Goal: Task Accomplishment & Management: Complete application form

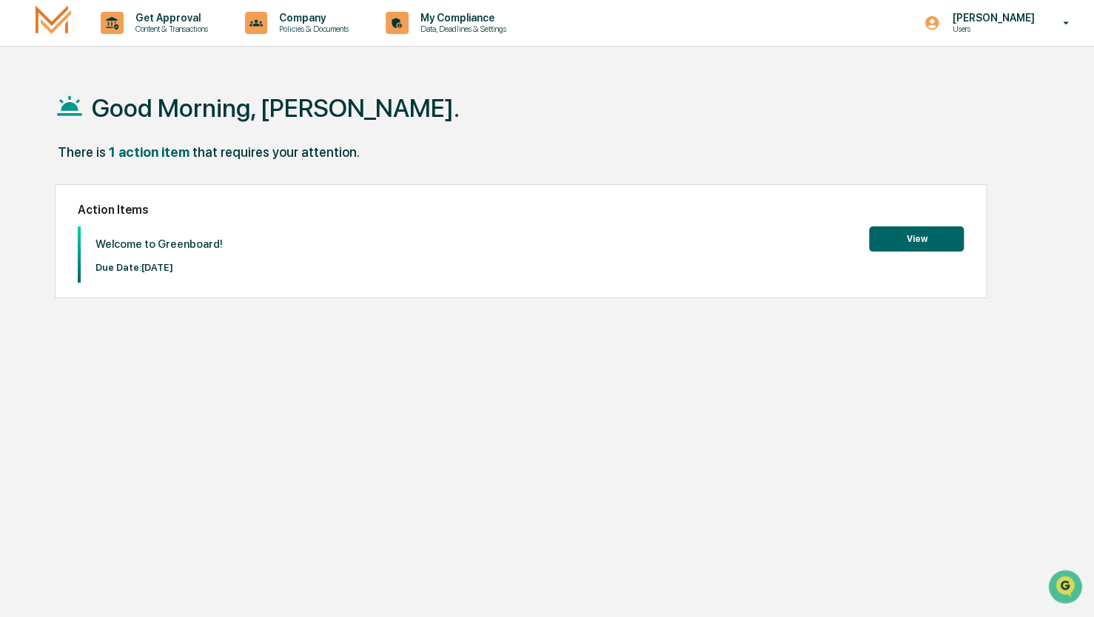
click at [888, 235] on button "View" at bounding box center [916, 239] width 95 height 25
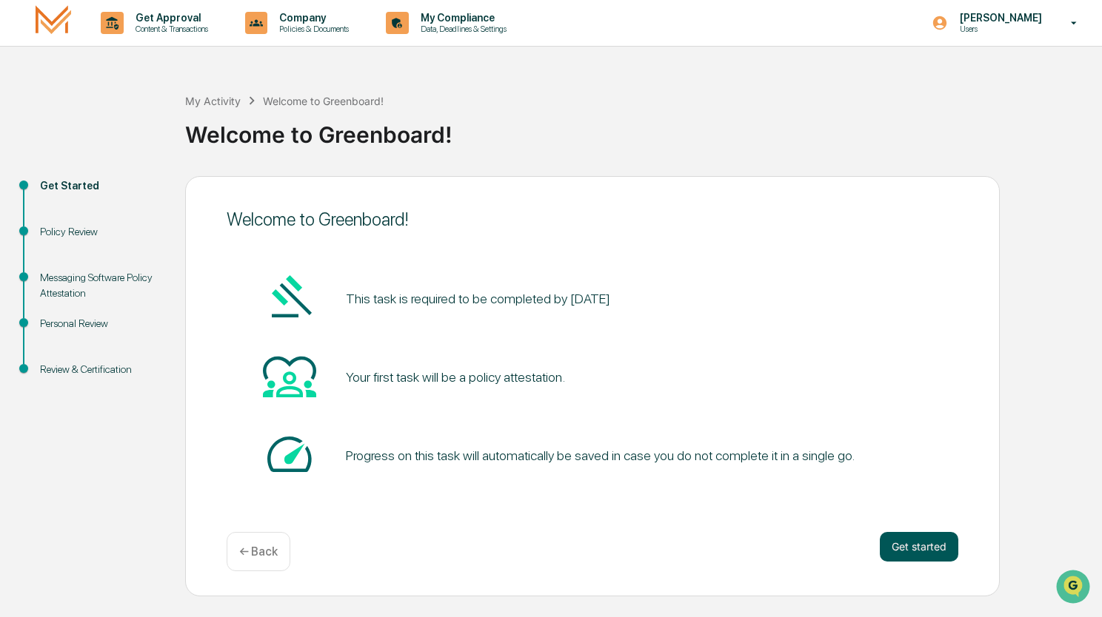
click at [941, 542] on button "Get started" at bounding box center [918, 547] width 78 height 30
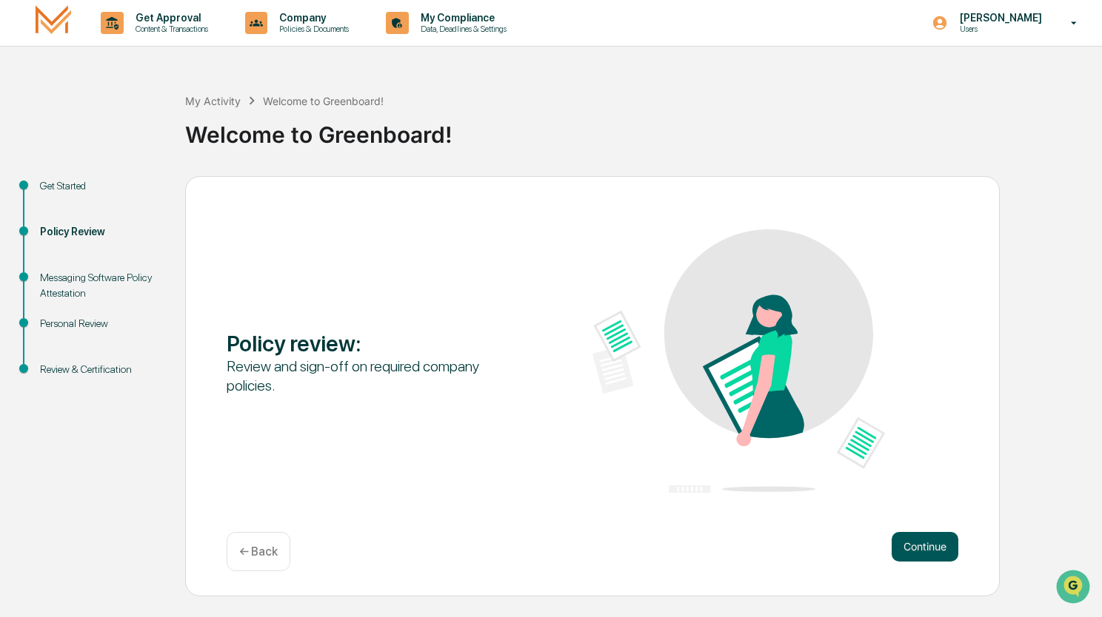
click at [911, 541] on button "Continue" at bounding box center [924, 547] width 67 height 30
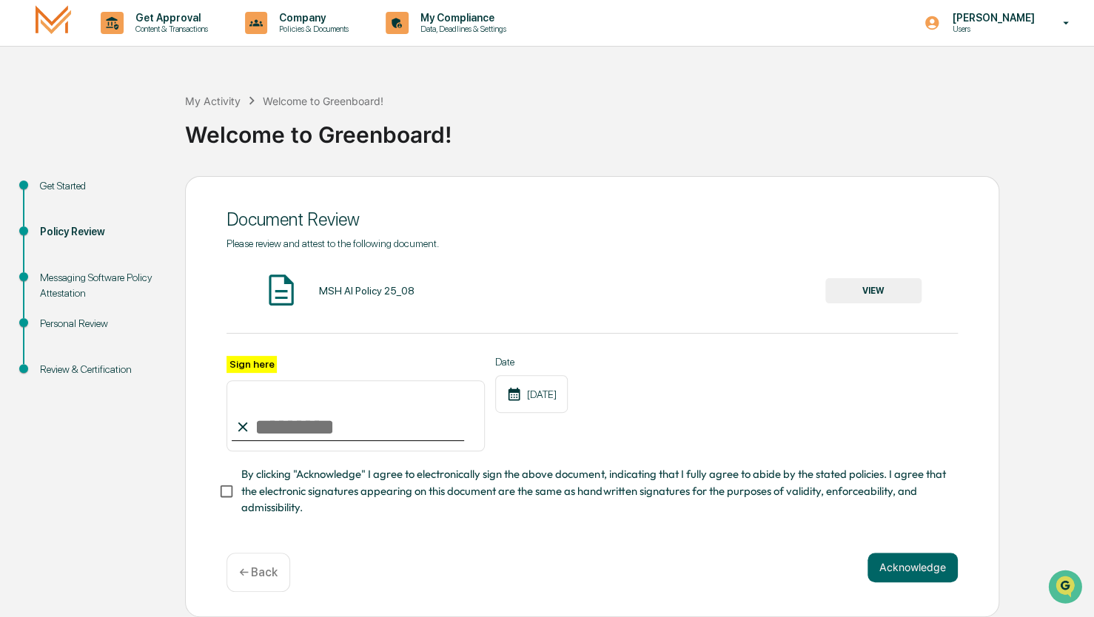
click at [246, 363] on label "Sign here" at bounding box center [252, 364] width 50 height 17
click at [246, 380] on input "Sign here" at bounding box center [356, 415] width 258 height 71
type input "*"
type input "**********"
click at [568, 426] on div "Date [DATE]" at bounding box center [531, 404] width 73 height 96
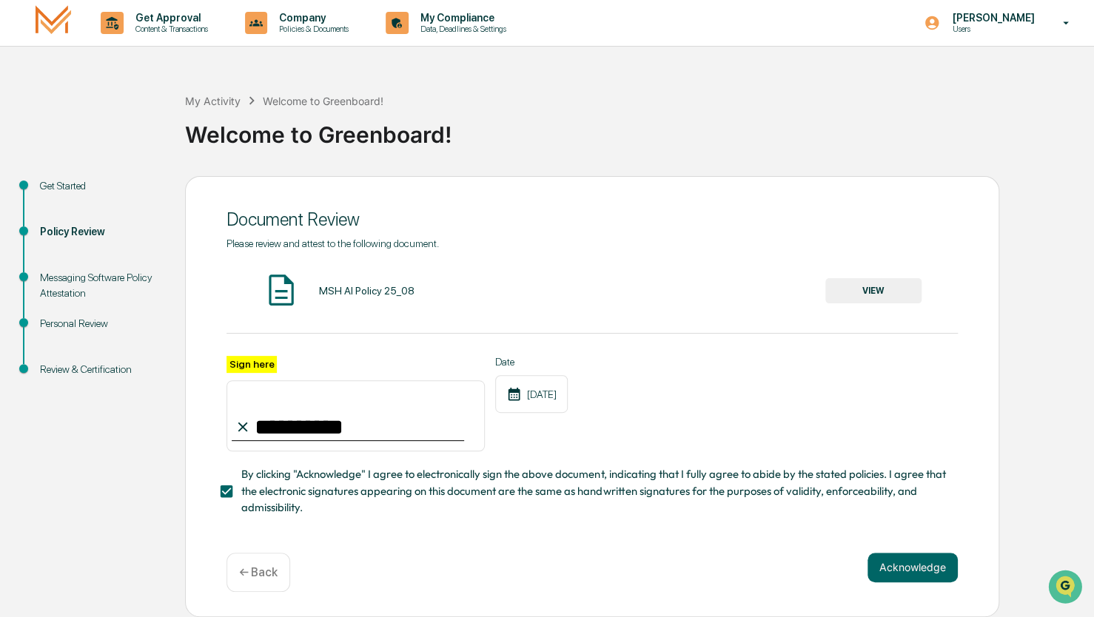
click at [859, 289] on button "VIEW" at bounding box center [873, 290] width 96 height 25
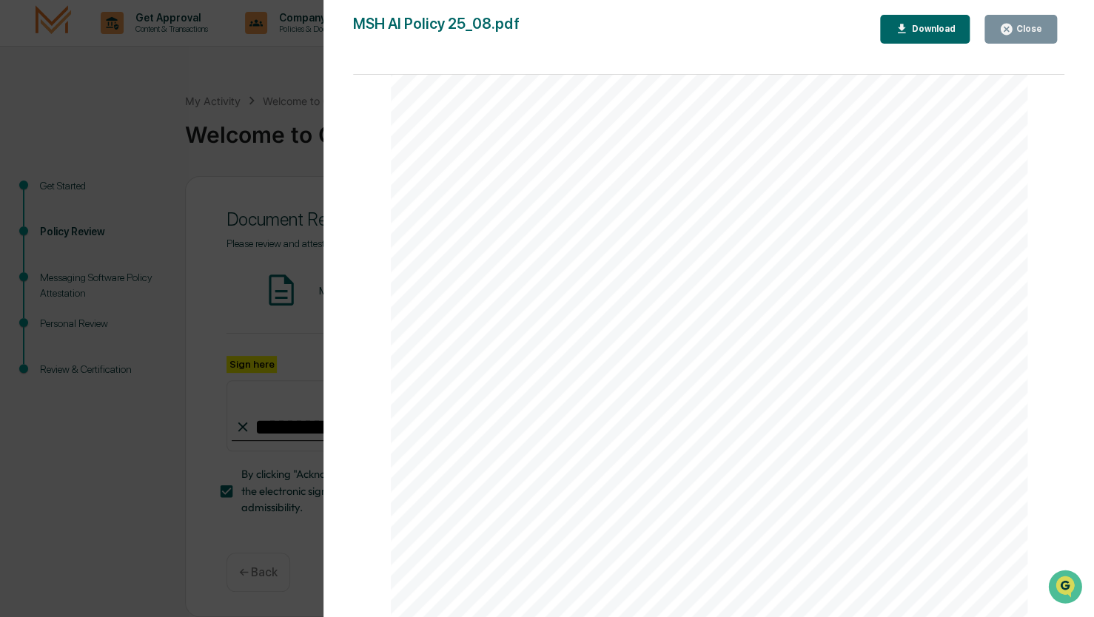
scroll to position [1837, 0]
click at [1005, 22] on icon "button" at bounding box center [1006, 29] width 14 height 14
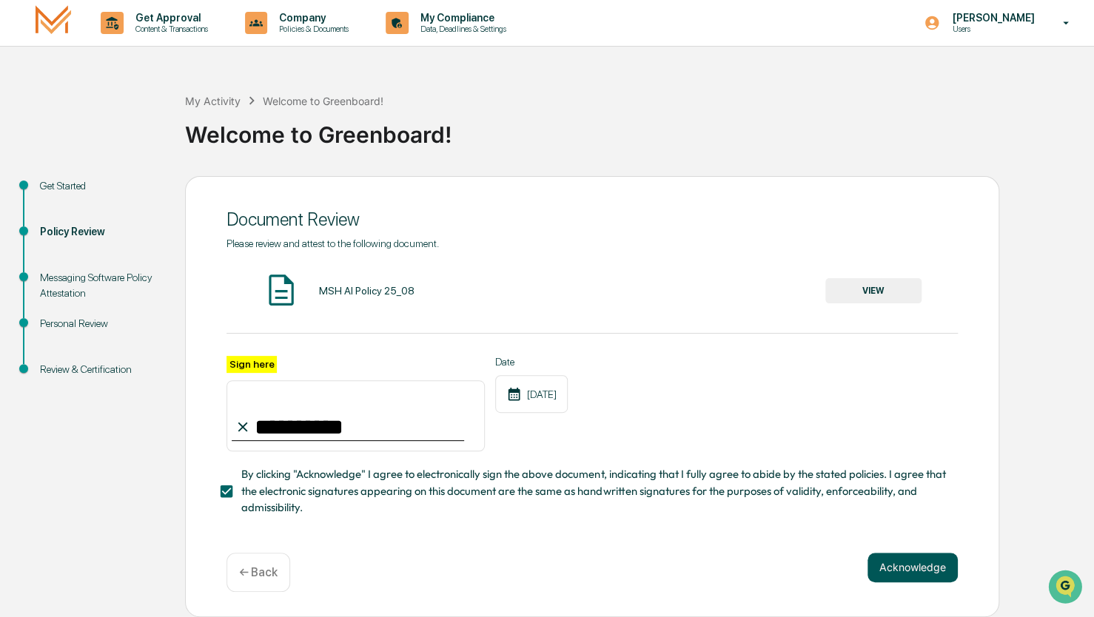
click at [919, 576] on button "Acknowledge" at bounding box center [913, 568] width 90 height 30
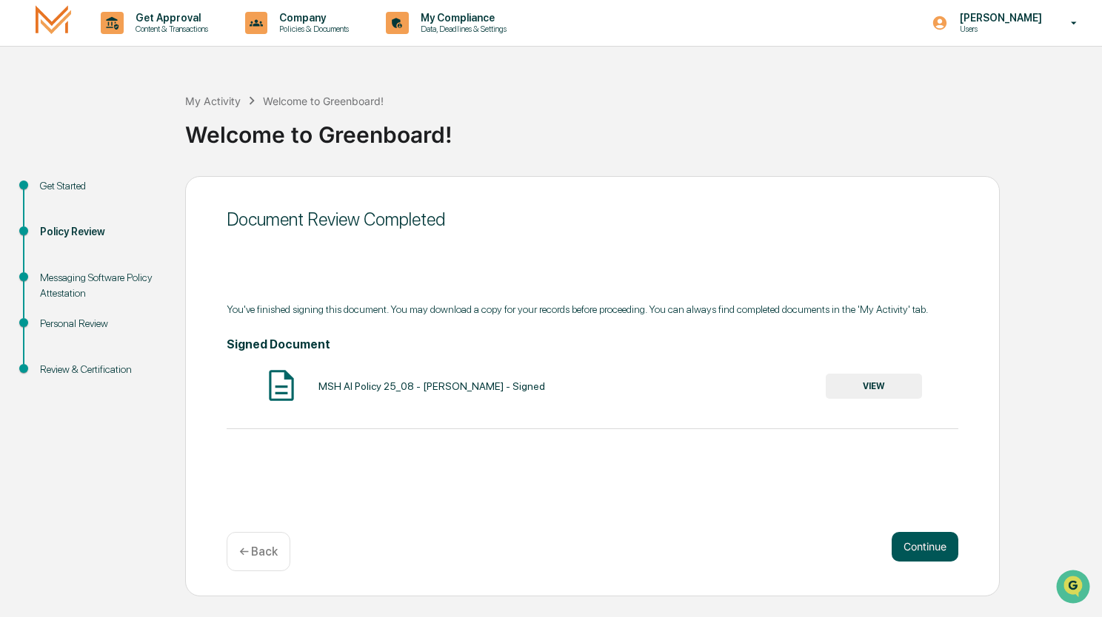
click at [907, 552] on button "Continue" at bounding box center [924, 547] width 67 height 30
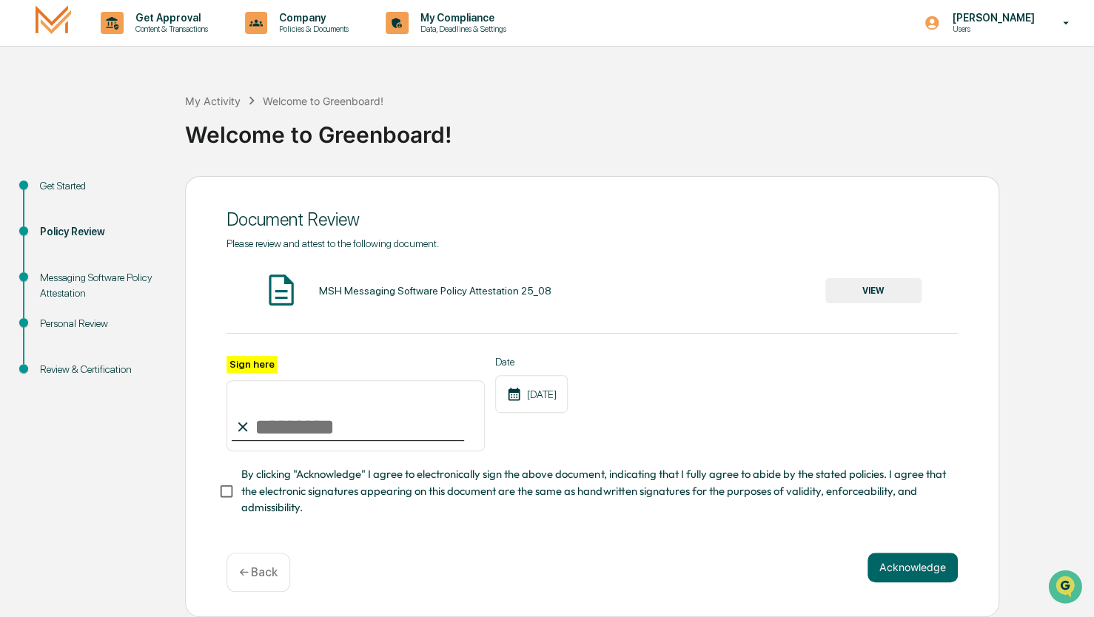
click at [853, 288] on button "VIEW" at bounding box center [873, 290] width 96 height 25
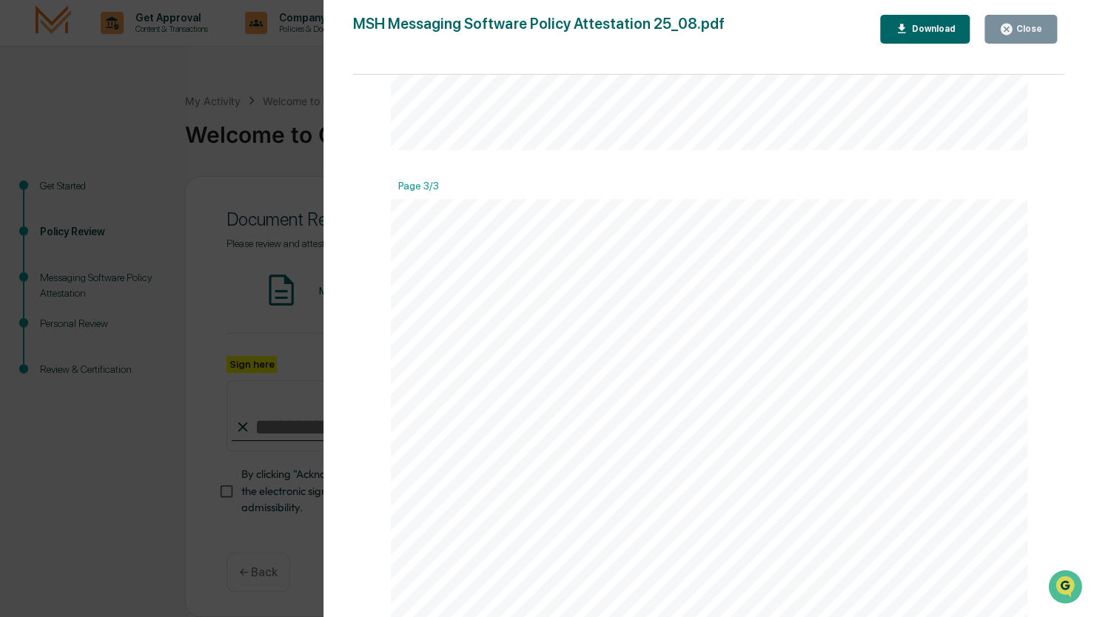
scroll to position [1652, 0]
click at [1022, 24] on div "Close" at bounding box center [1027, 29] width 29 height 10
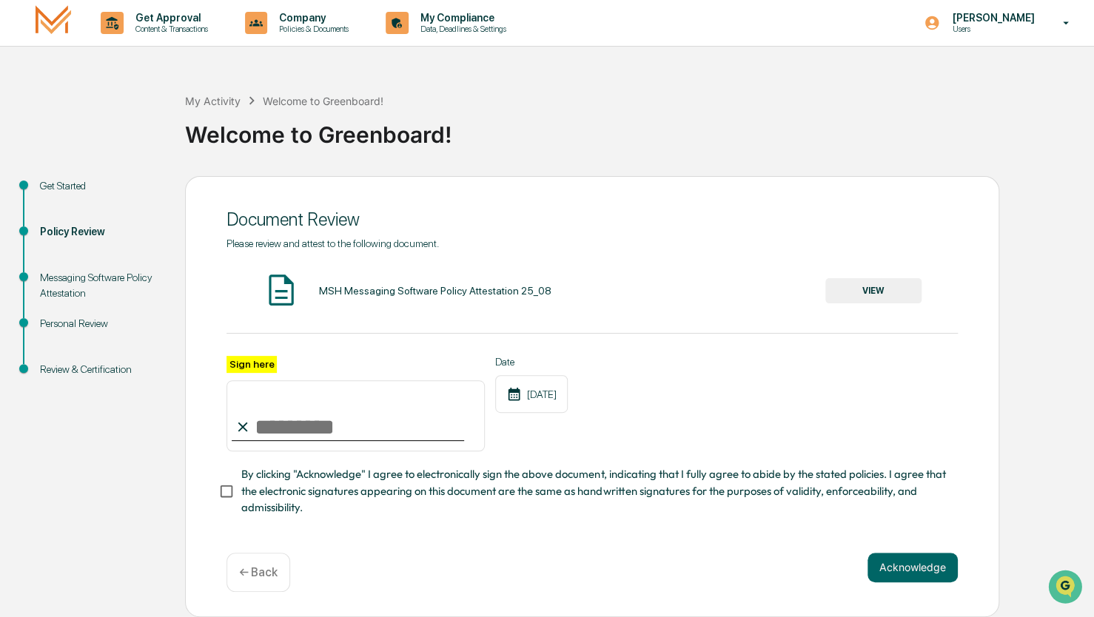
click at [274, 435] on input "Sign here" at bounding box center [356, 415] width 258 height 71
type input "**********"
click at [575, 538] on div "**********" at bounding box center [592, 388] width 731 height 301
click at [916, 574] on button "Acknowledge" at bounding box center [913, 568] width 90 height 30
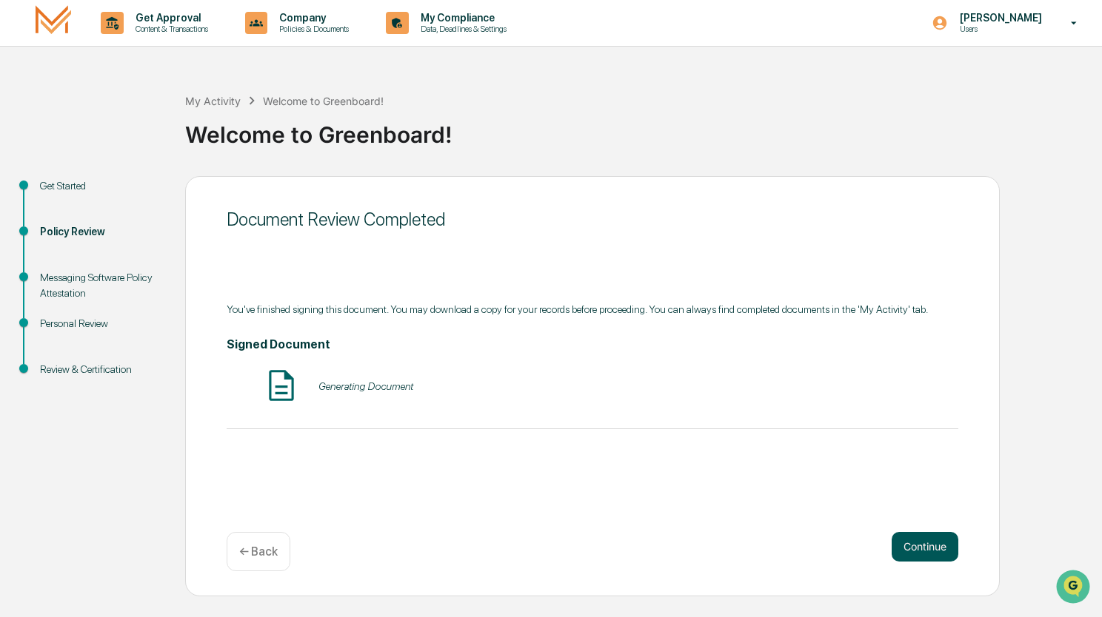
click at [925, 541] on button "Continue" at bounding box center [924, 547] width 67 height 30
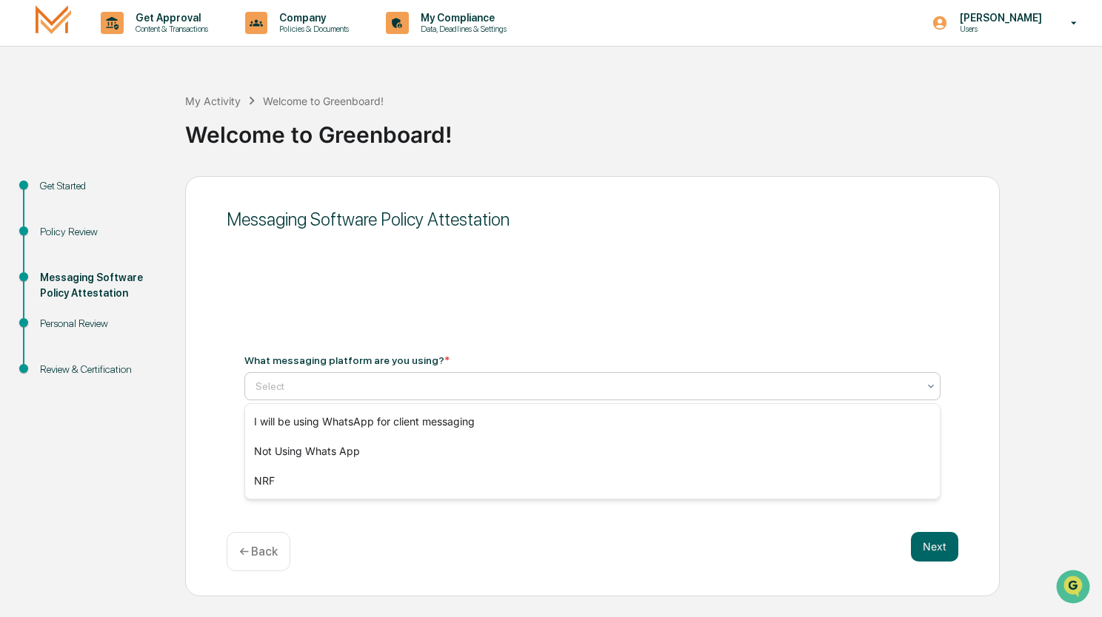
click at [878, 389] on div at bounding box center [586, 386] width 662 height 15
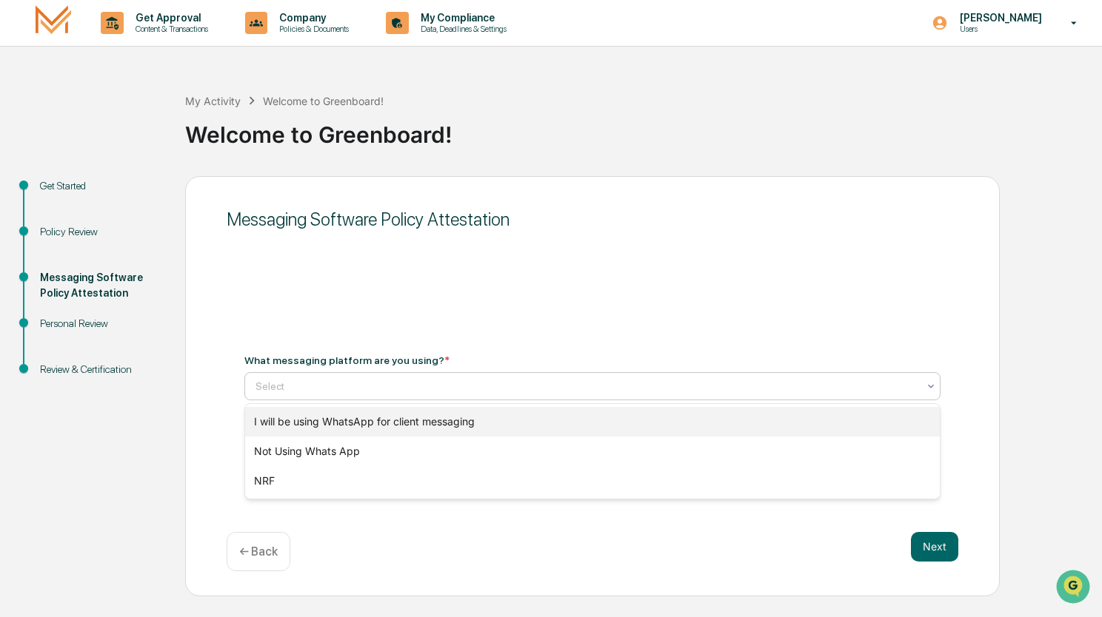
drag, startPoint x: 740, startPoint y: 443, endPoint x: 731, endPoint y: 425, distance: 20.9
click at [731, 425] on div "I will be using WhatsApp for client messaging Not Using Whats App NRF" at bounding box center [592, 451] width 694 height 95
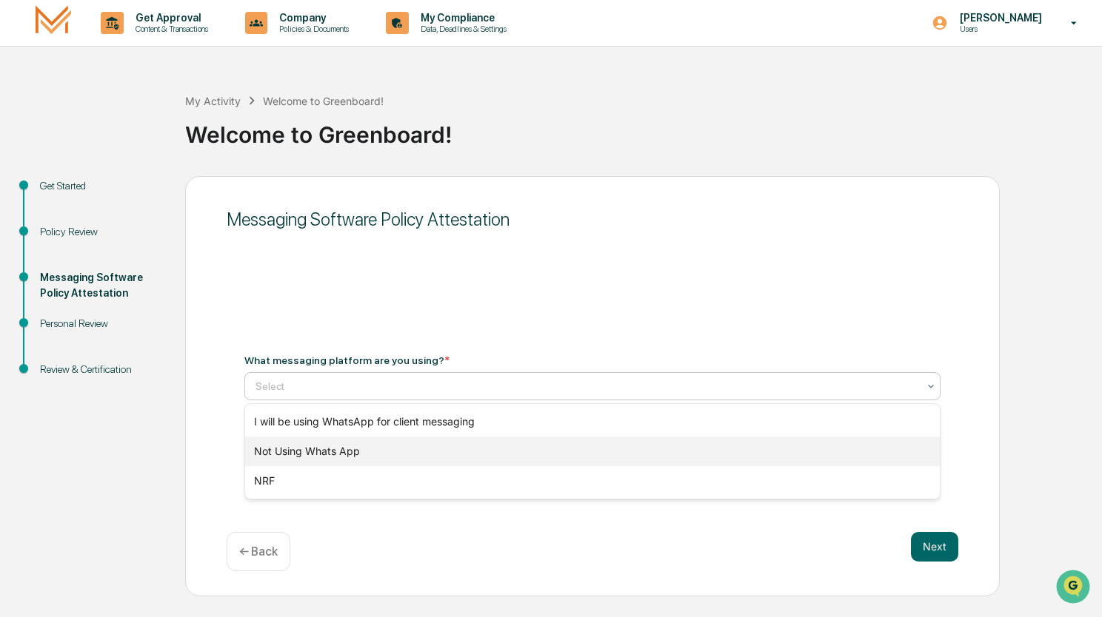
click at [598, 452] on div "Not Using Whats App" at bounding box center [592, 452] width 694 height 30
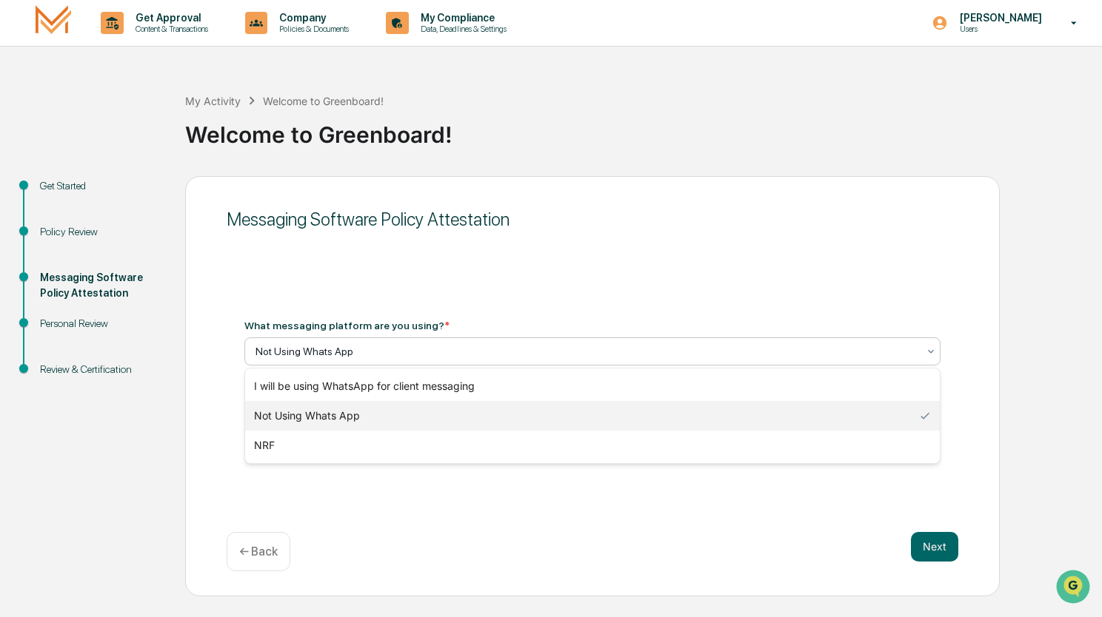
click at [589, 356] on div at bounding box center [586, 351] width 662 height 15
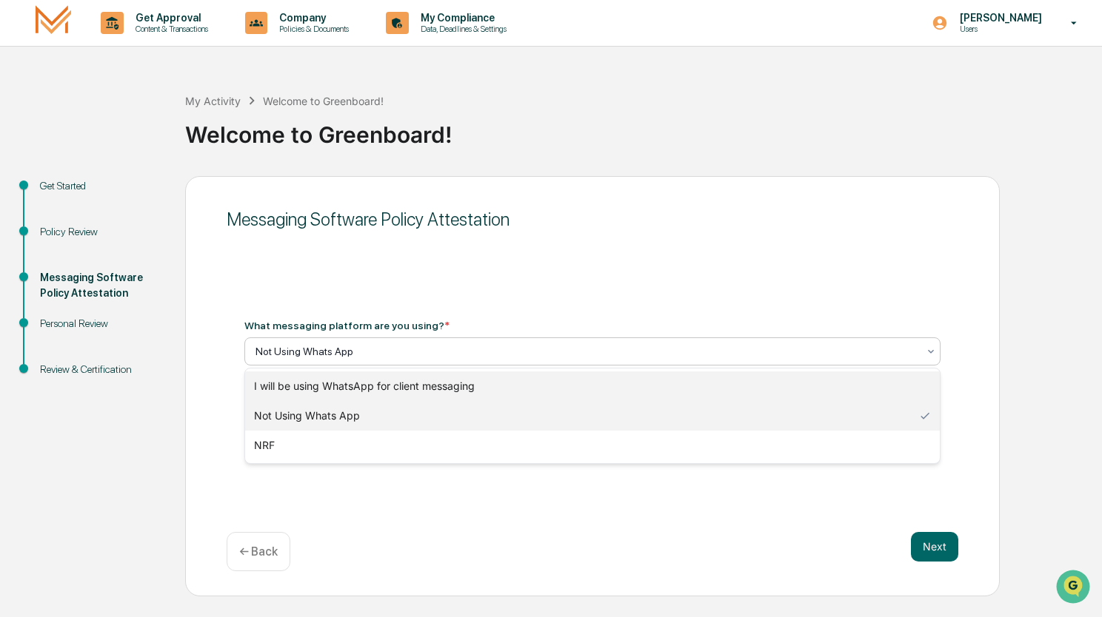
click at [532, 383] on div "I will be using WhatsApp for client messaging" at bounding box center [592, 387] width 694 height 30
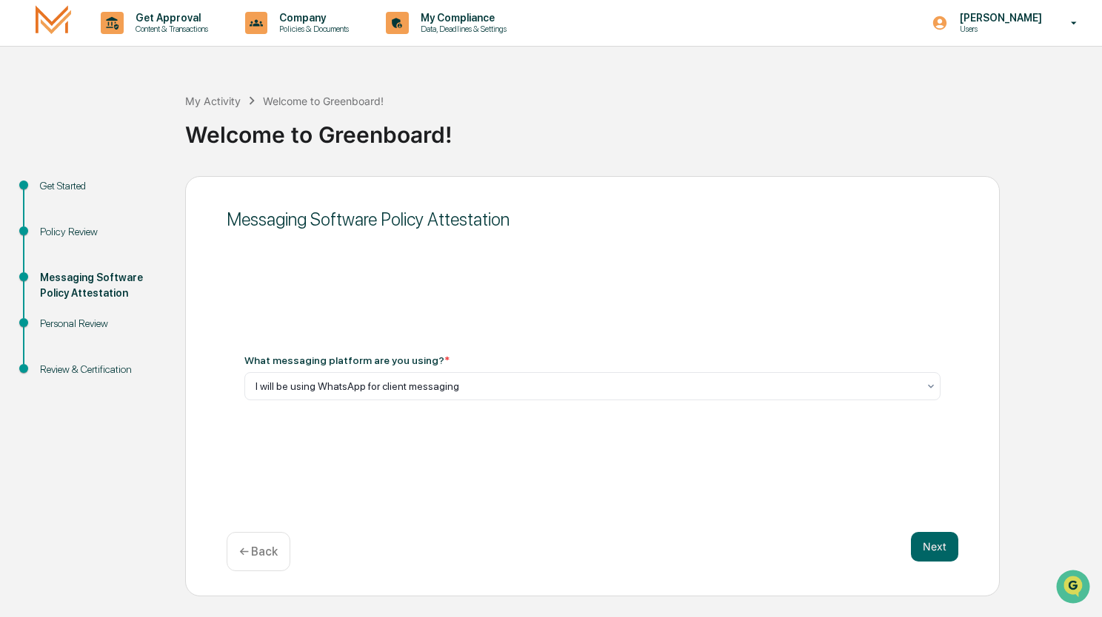
click at [560, 435] on div "Messaging Software Policy Attestation What messaging platform are you using? * …" at bounding box center [592, 386] width 814 height 420
click at [930, 551] on button "Next" at bounding box center [934, 547] width 47 height 30
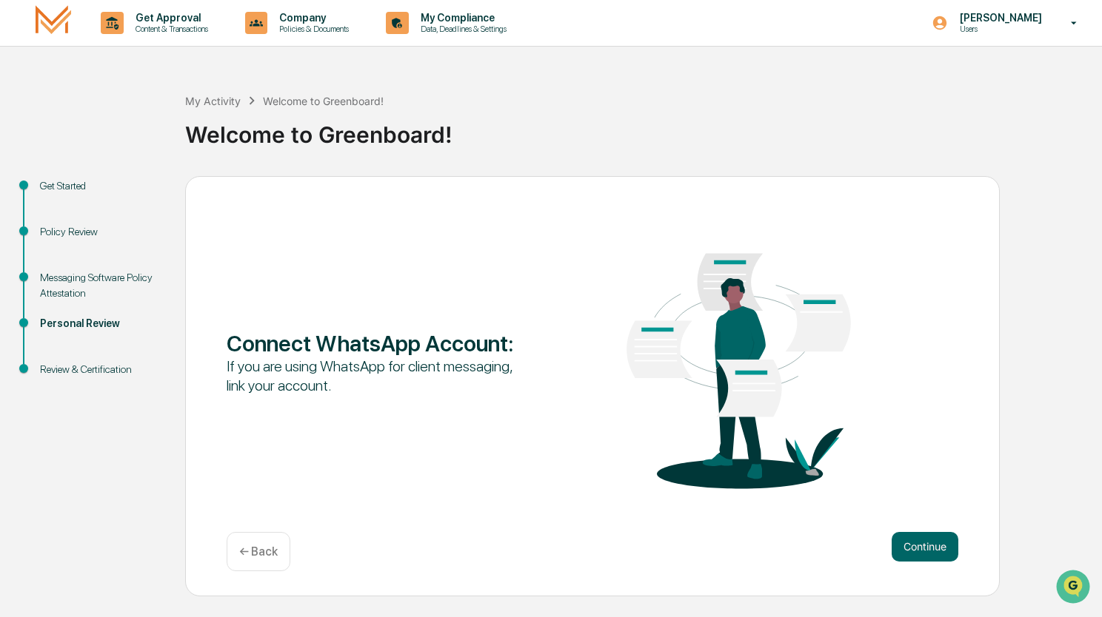
click at [260, 546] on p "← Back" at bounding box center [258, 552] width 38 height 14
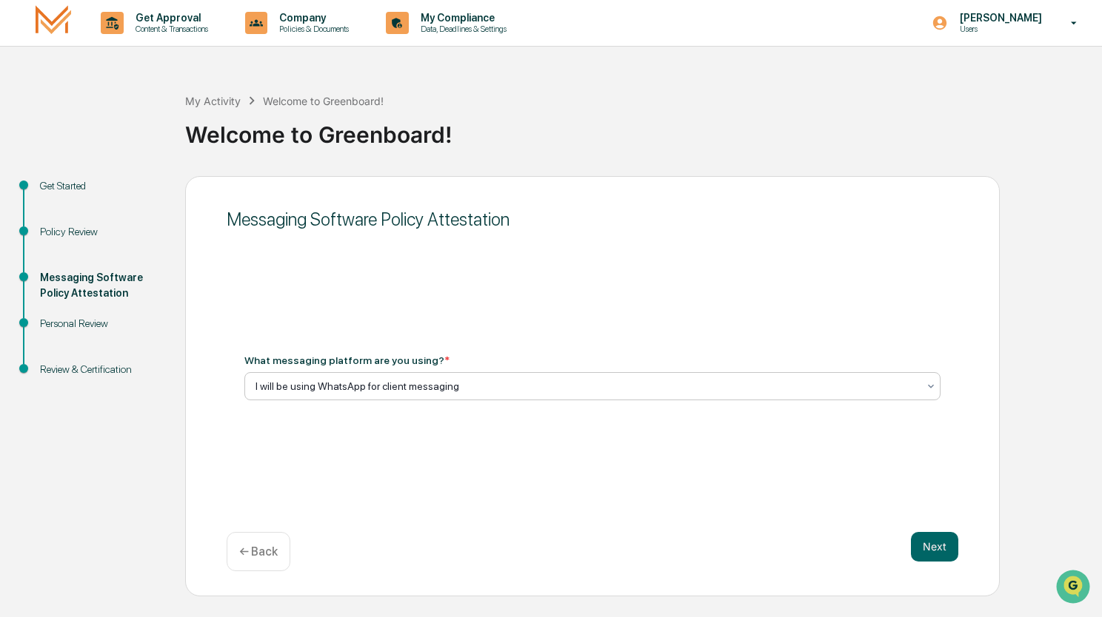
click at [391, 386] on div at bounding box center [586, 386] width 662 height 15
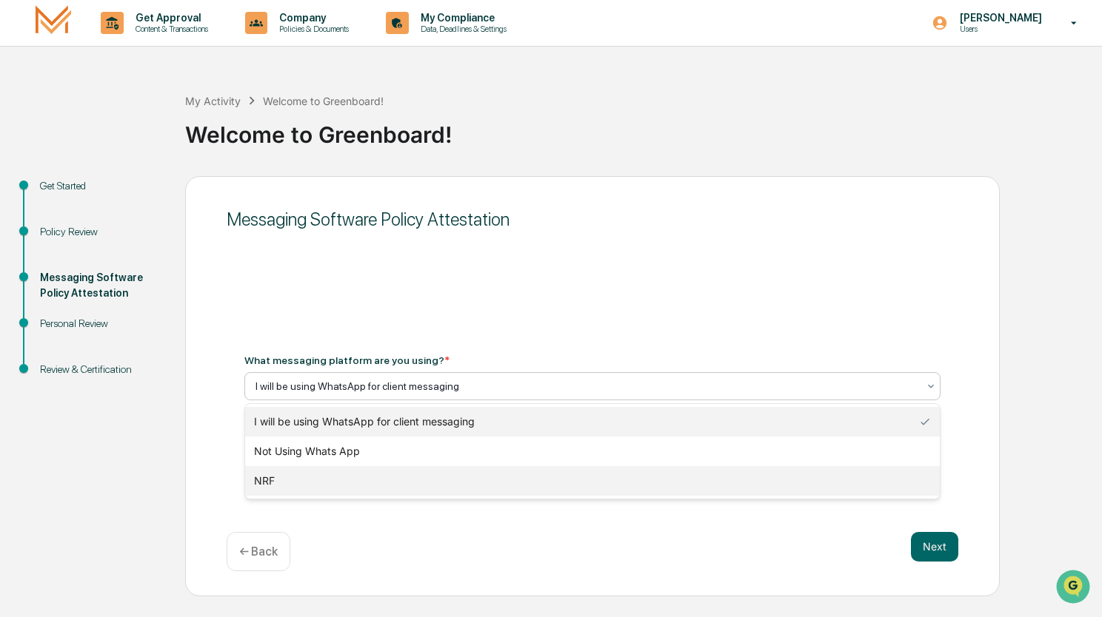
click at [320, 480] on div "NRF" at bounding box center [592, 481] width 694 height 30
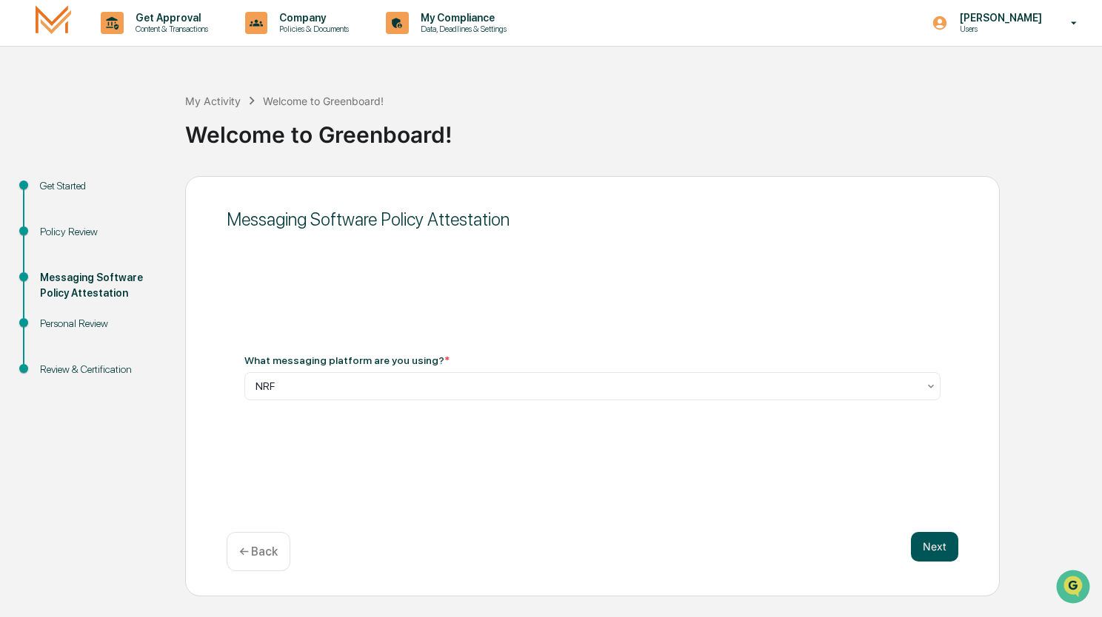
click at [917, 545] on button "Next" at bounding box center [934, 547] width 47 height 30
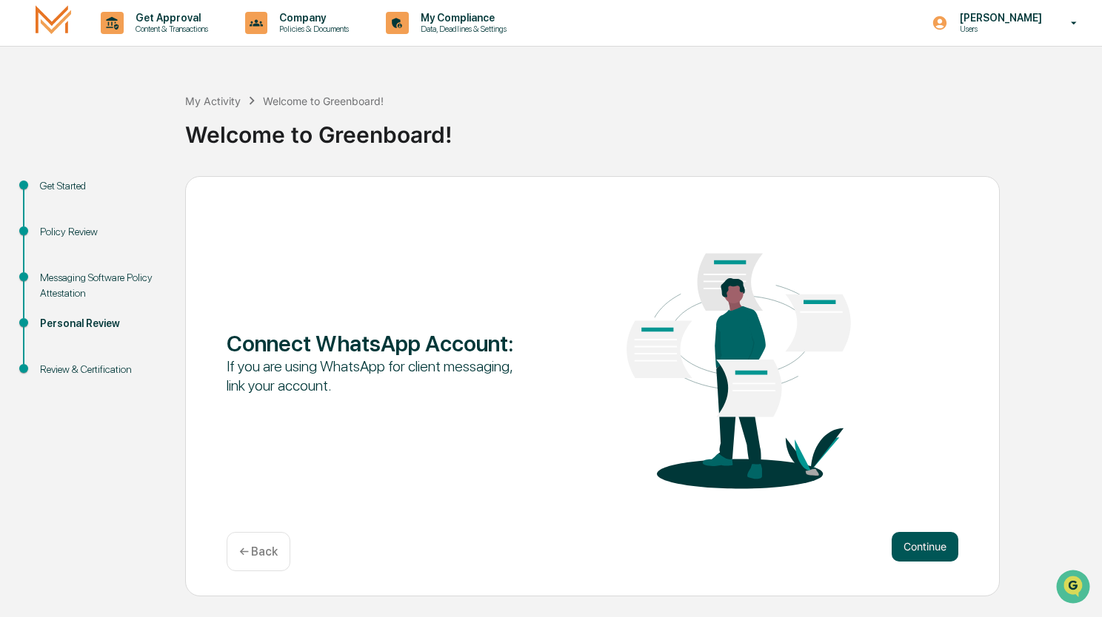
click at [925, 546] on button "Continue" at bounding box center [924, 547] width 67 height 30
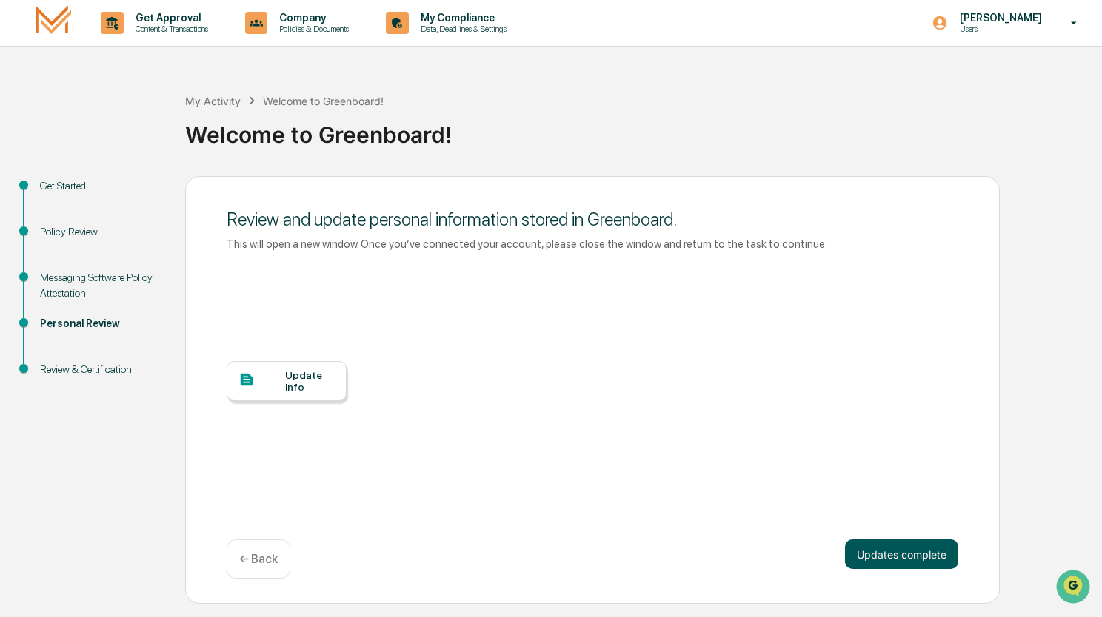
click at [900, 557] on button "Updates complete" at bounding box center [901, 555] width 113 height 30
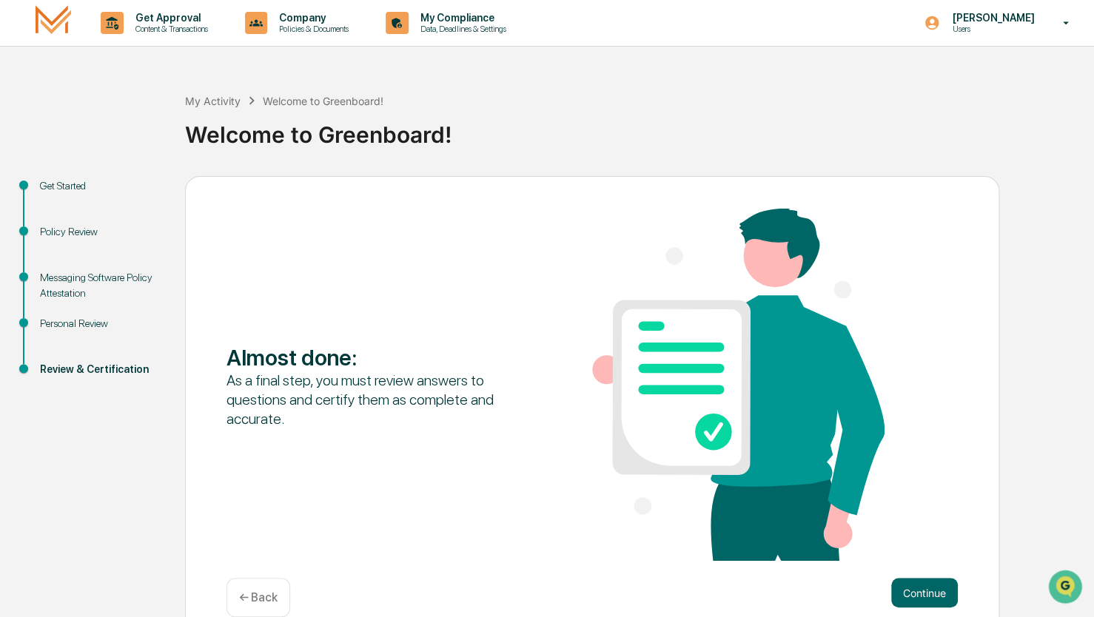
click at [258, 592] on p "← Back" at bounding box center [258, 598] width 38 height 14
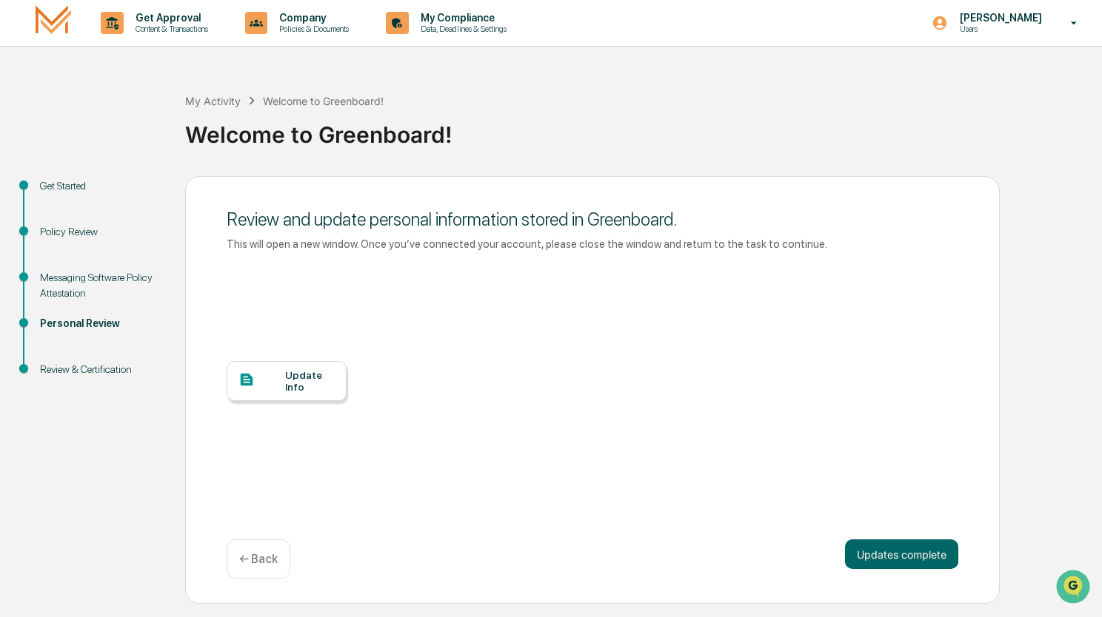
click at [255, 560] on p "← Back" at bounding box center [258, 559] width 38 height 14
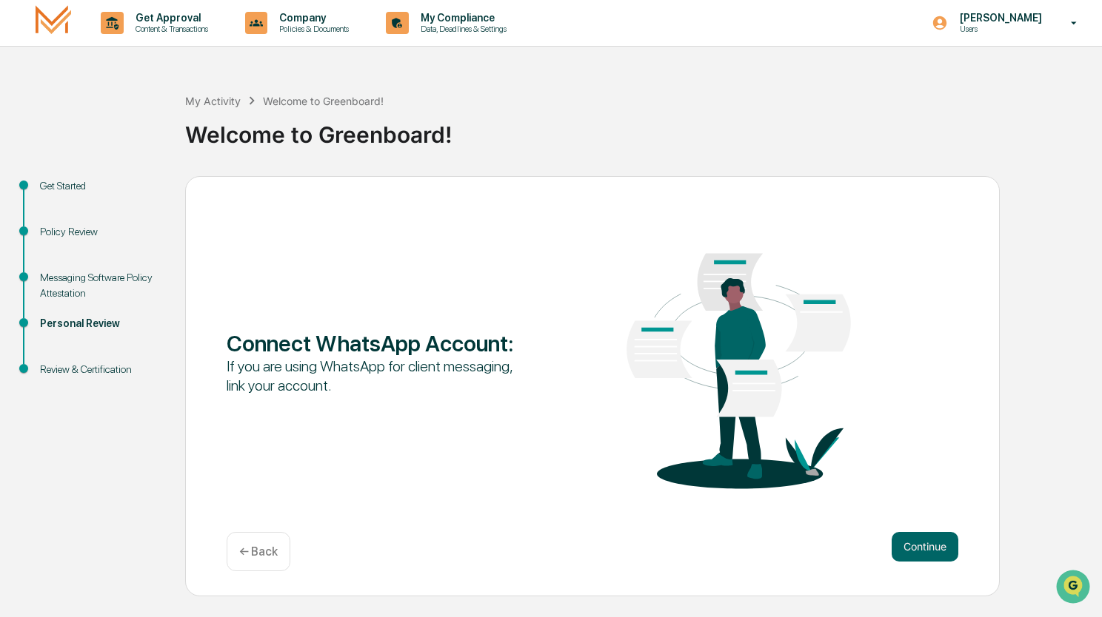
click at [255, 560] on div "← Back" at bounding box center [259, 551] width 64 height 39
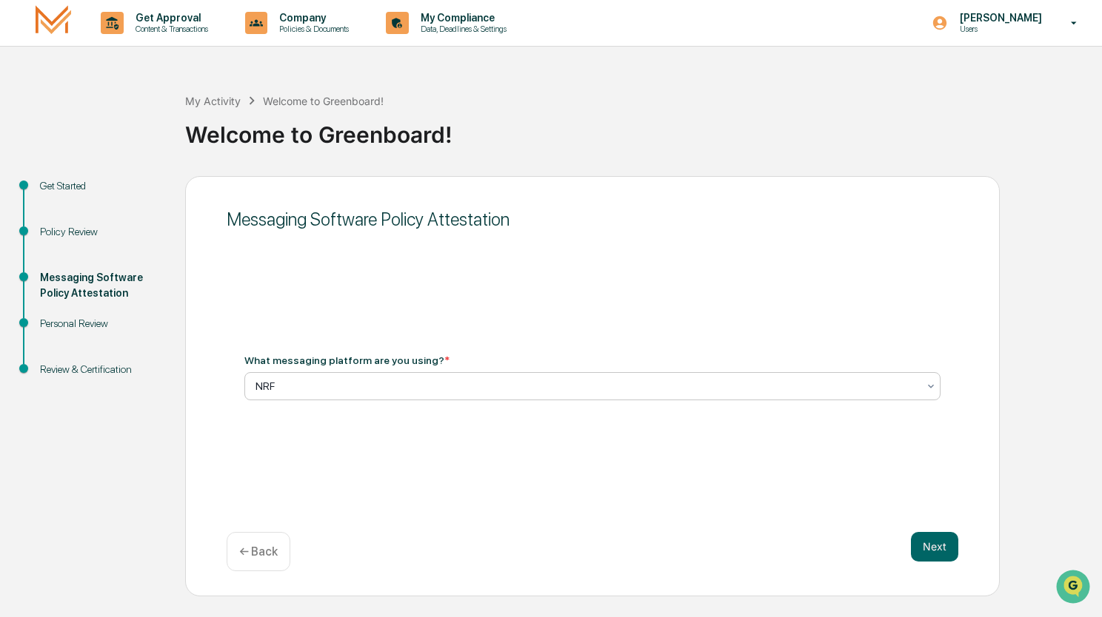
click at [345, 384] on div at bounding box center [586, 386] width 662 height 15
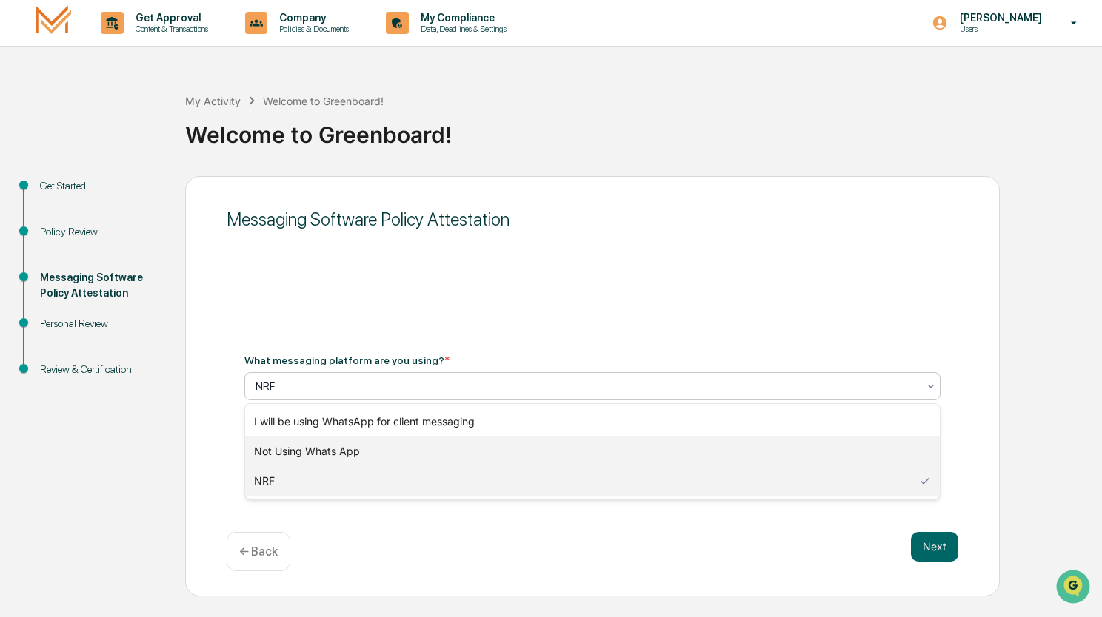
click at [336, 442] on div "Not Using Whats App" at bounding box center [592, 452] width 694 height 30
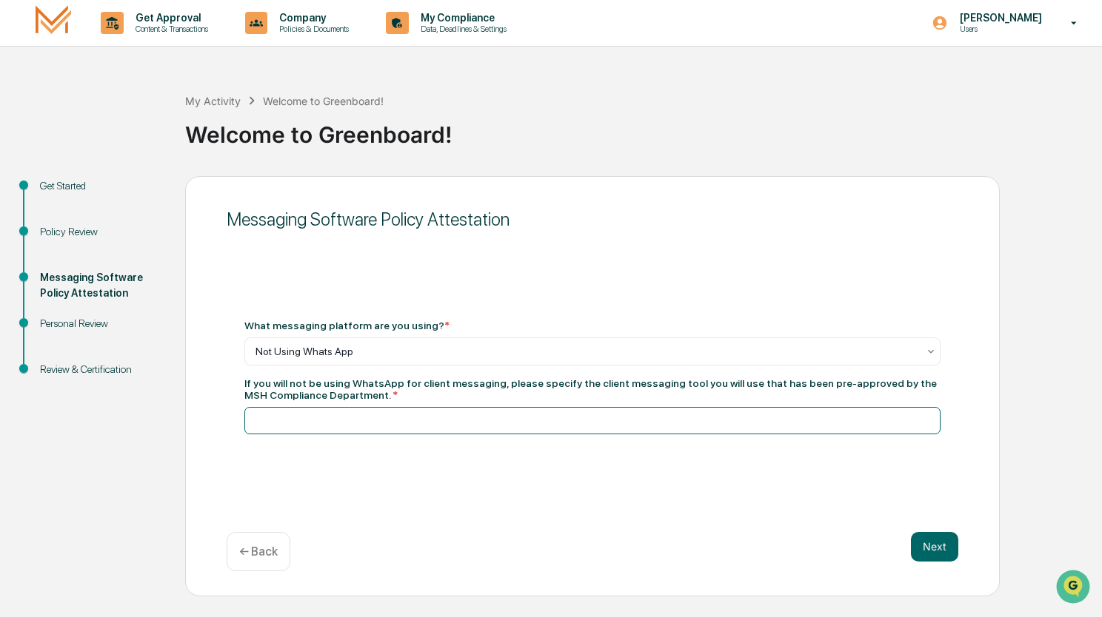
click at [345, 420] on input at bounding box center [592, 420] width 696 height 27
type input "*"
type input "**********"
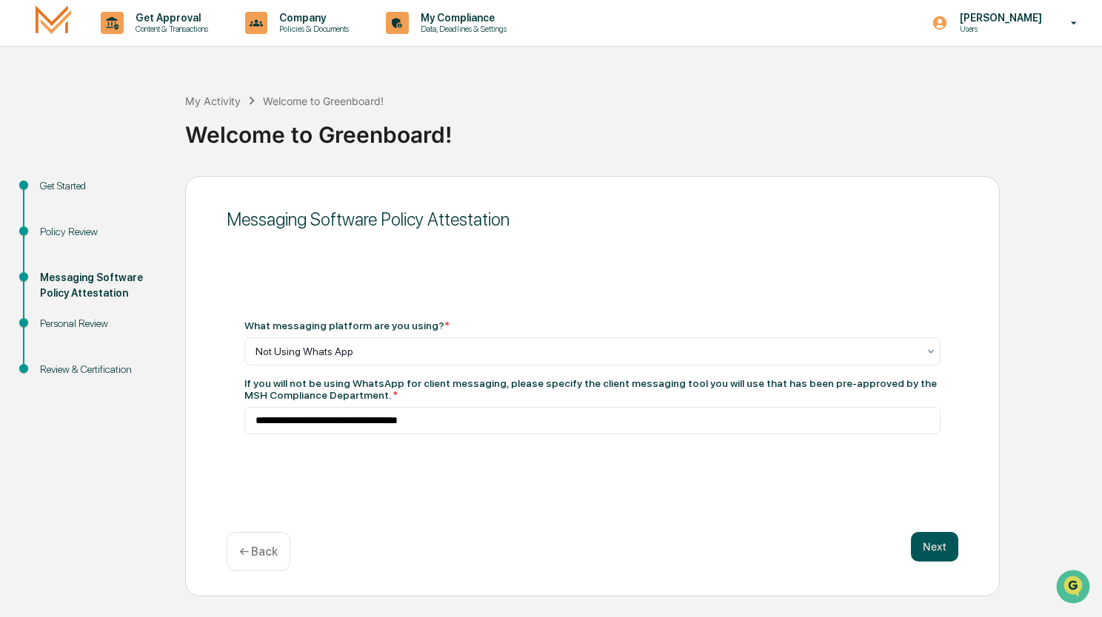
click at [945, 549] on button "Next" at bounding box center [934, 547] width 47 height 30
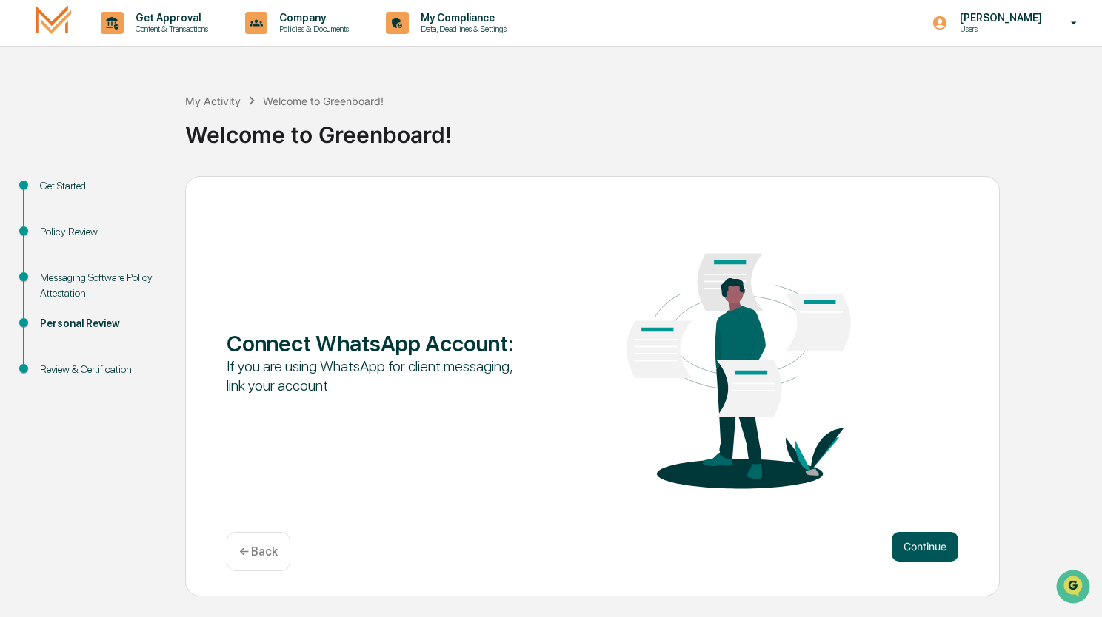
click at [948, 549] on button "Continue" at bounding box center [924, 547] width 67 height 30
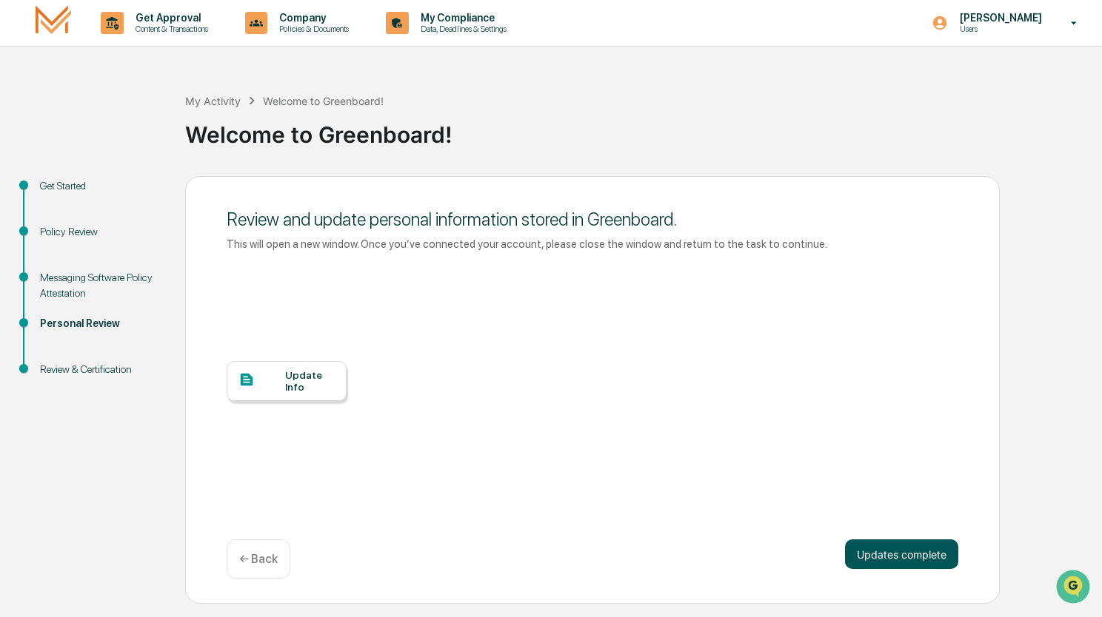
click at [905, 543] on button "Updates complete" at bounding box center [901, 555] width 113 height 30
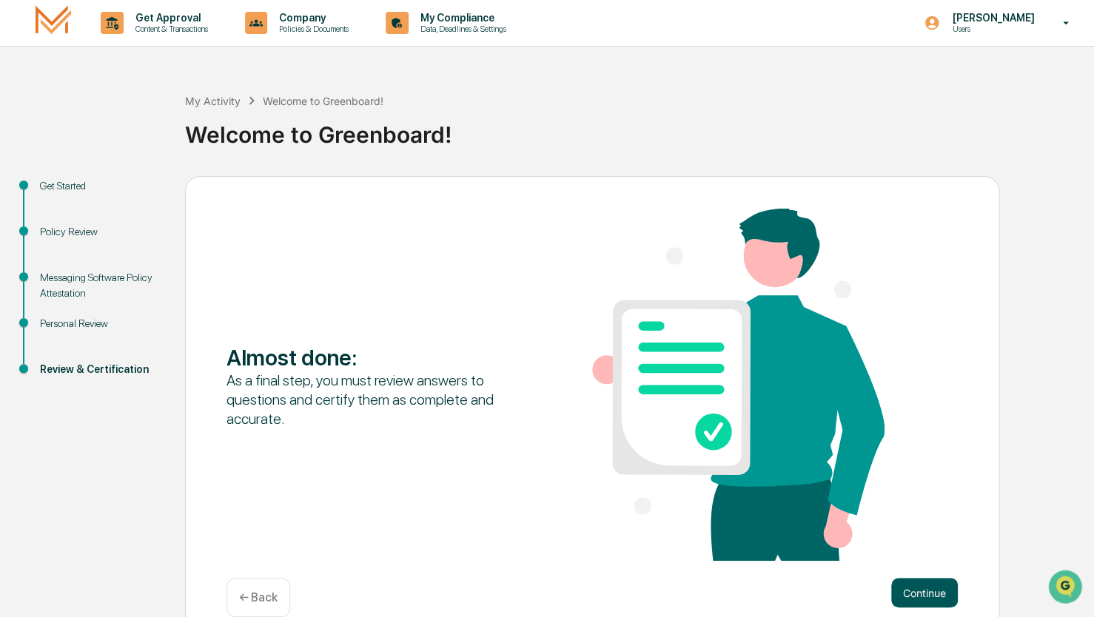
click at [915, 592] on button "Continue" at bounding box center [924, 593] width 67 height 30
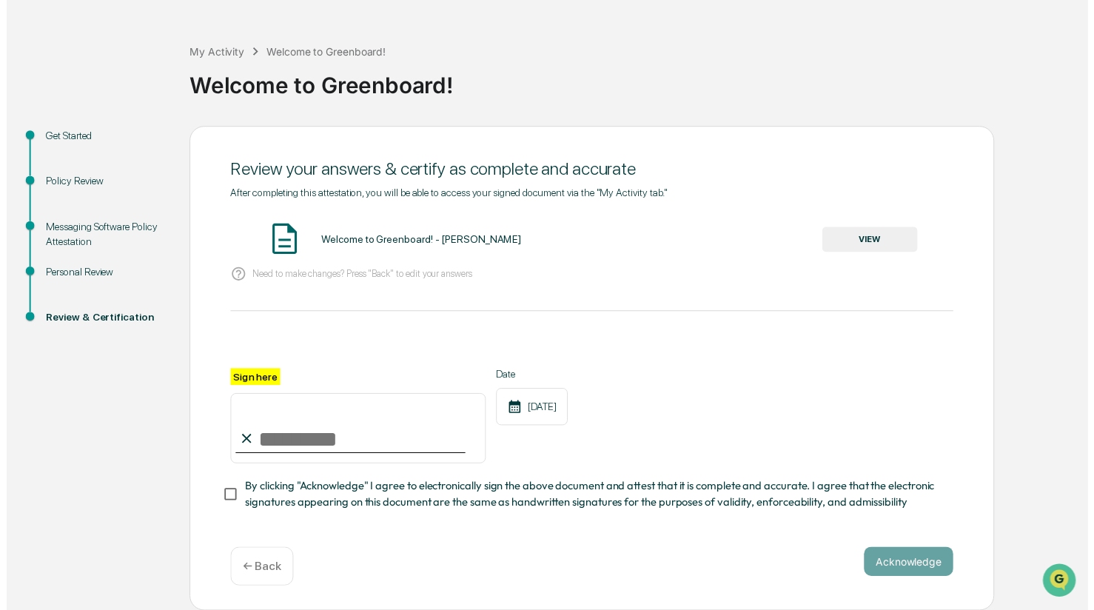
scroll to position [53, 0]
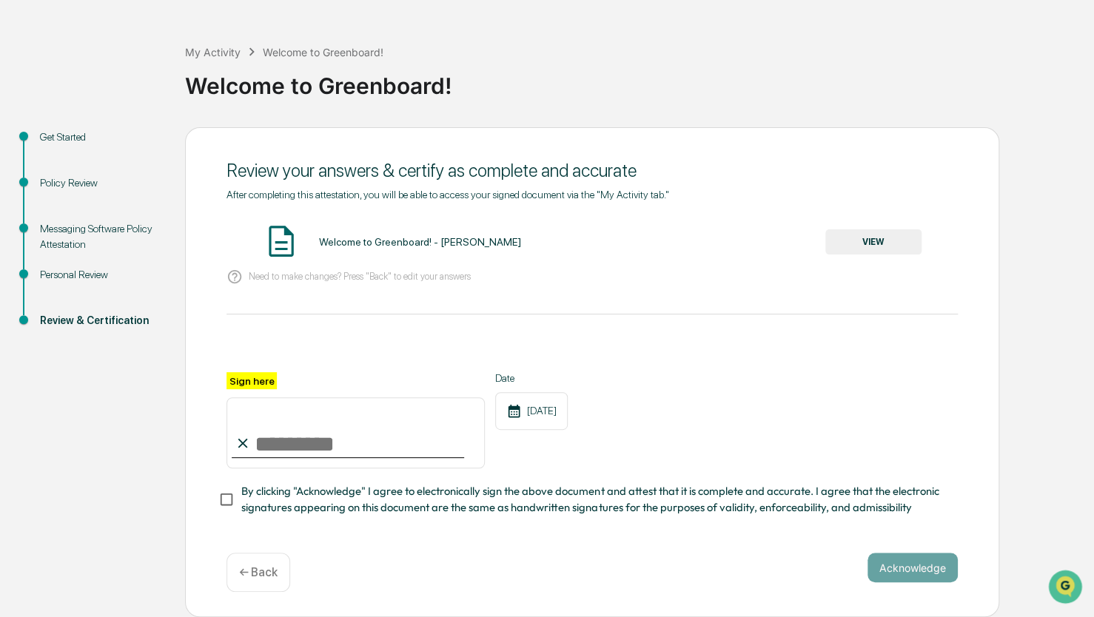
click at [857, 236] on button "VIEW" at bounding box center [873, 241] width 96 height 25
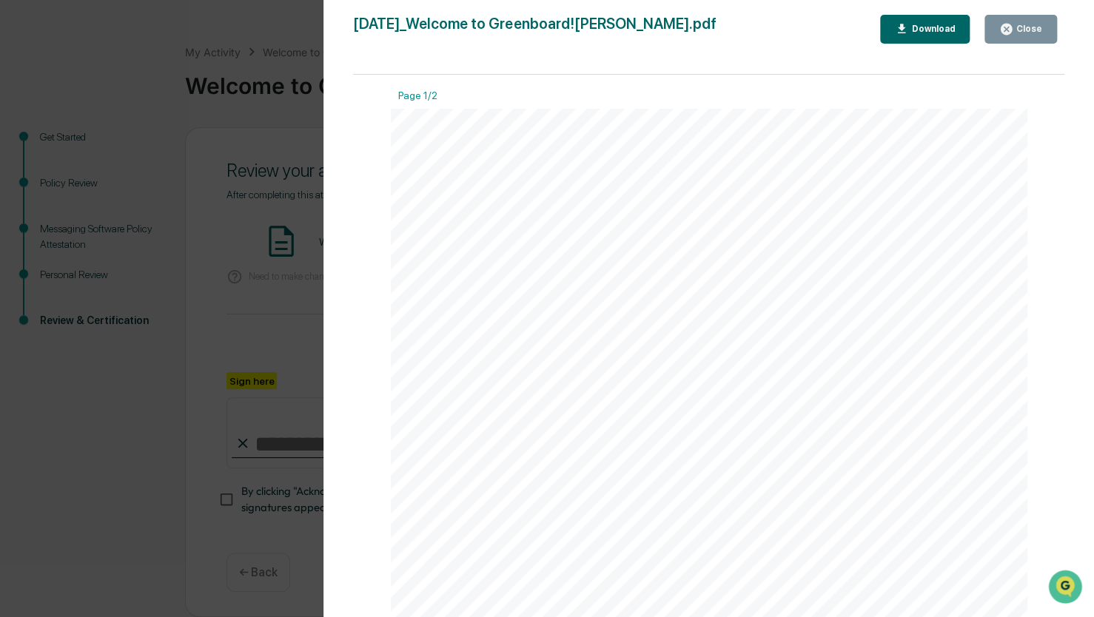
click at [1016, 30] on div "Close" at bounding box center [1027, 29] width 29 height 10
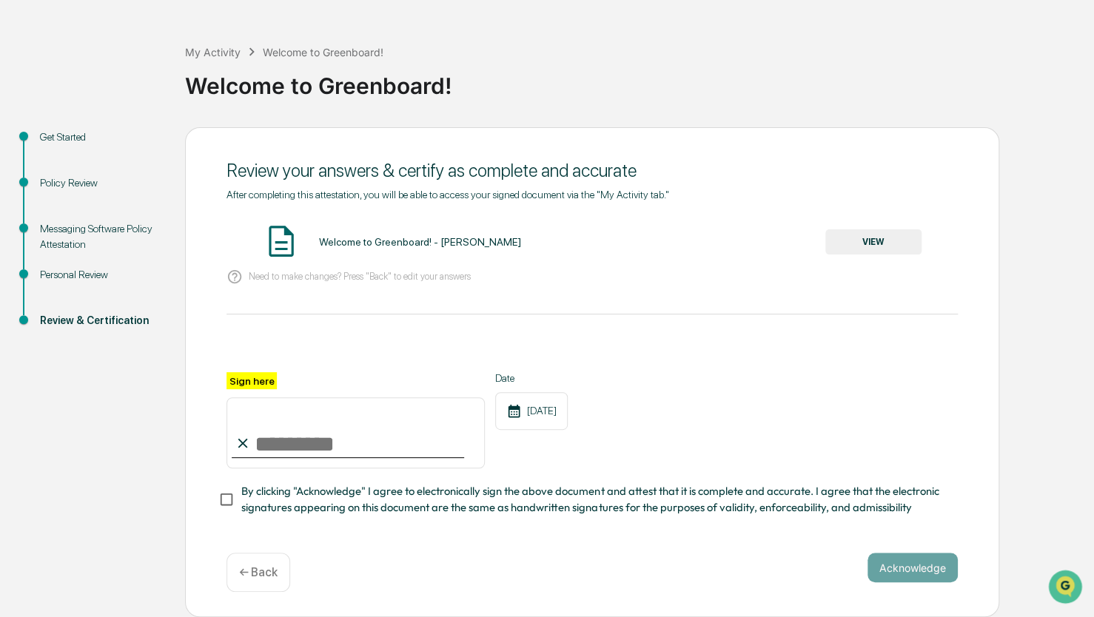
click at [275, 443] on input "Sign here" at bounding box center [356, 433] width 258 height 71
type input "**********"
click at [918, 569] on button "Acknowledge" at bounding box center [913, 568] width 90 height 30
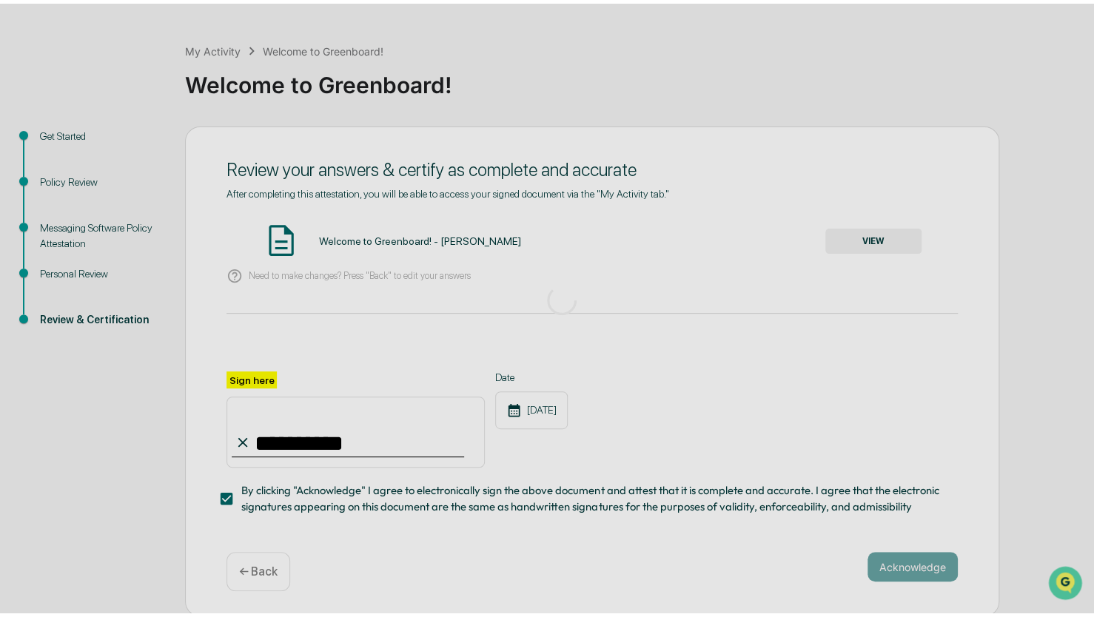
scroll to position [0, 0]
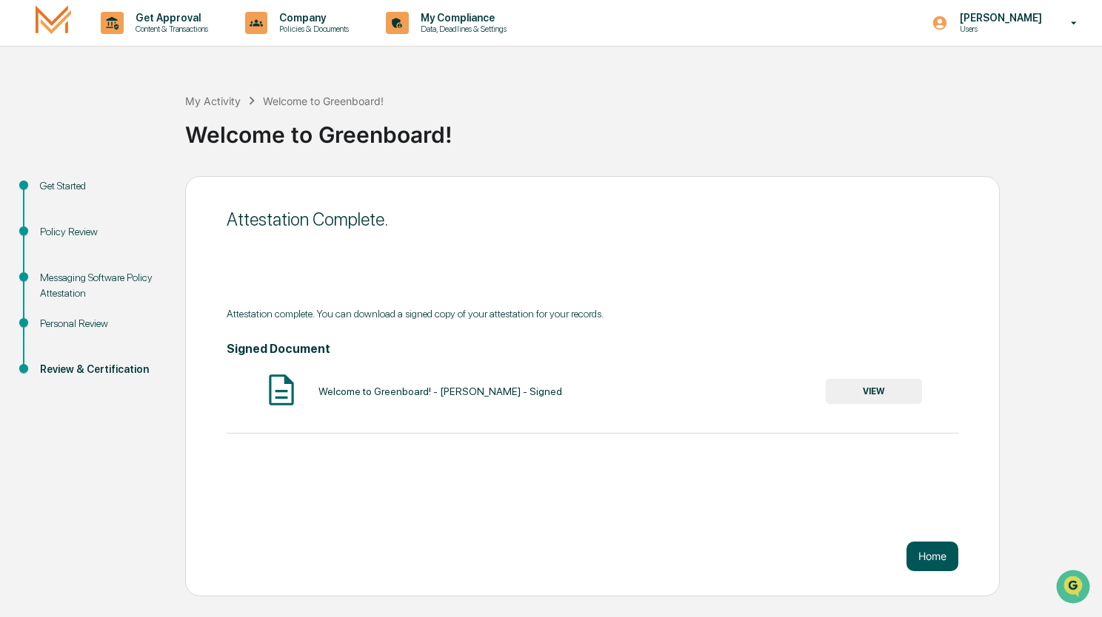
click at [930, 558] on button "Home" at bounding box center [932, 557] width 52 height 30
